Goal: Information Seeking & Learning: Compare options

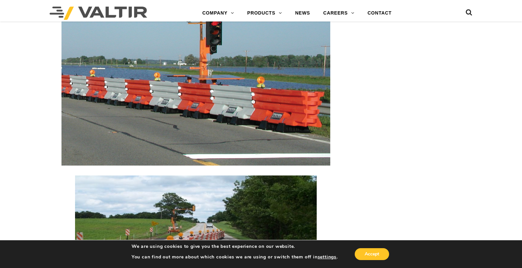
scroll to position [895, 0]
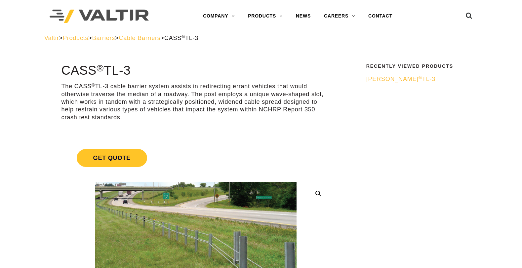
scroll to position [3, 0]
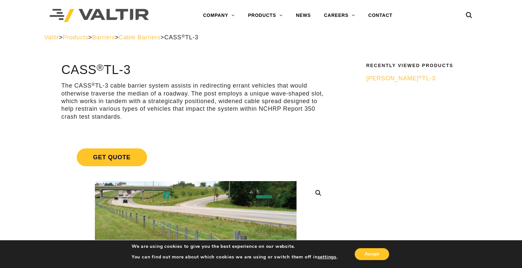
click at [115, 37] on span "Barriers" at bounding box center [103, 37] width 23 height 7
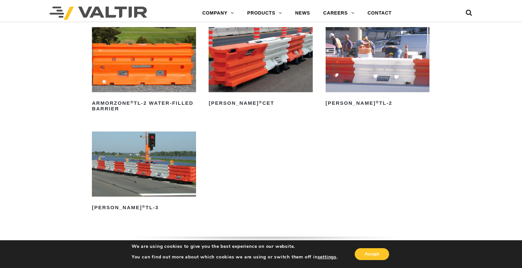
scroll to position [869, 0]
